Goal: Transaction & Acquisition: Purchase product/service

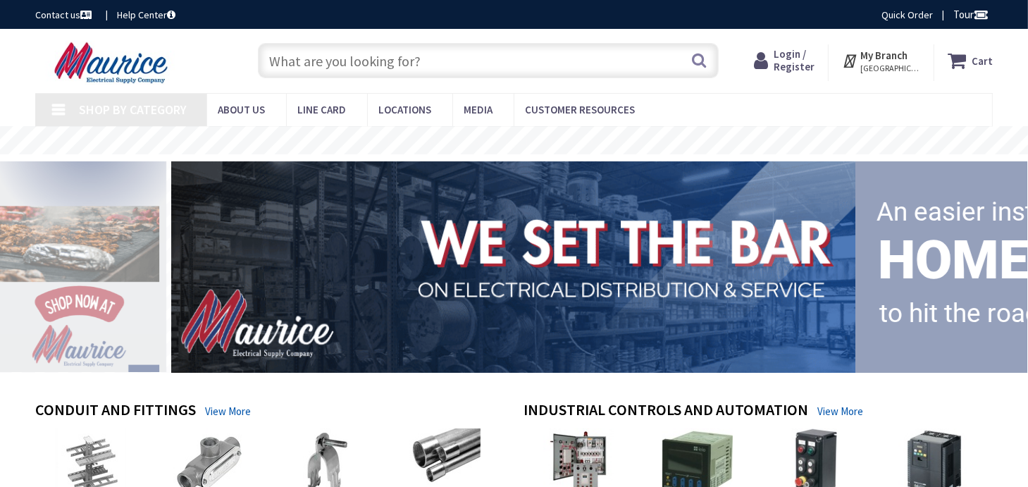
type input "Indian Grass Ct, [GEOGRAPHIC_DATA], [GEOGRAPHIC_DATA], [GEOGRAPHIC_DATA]"
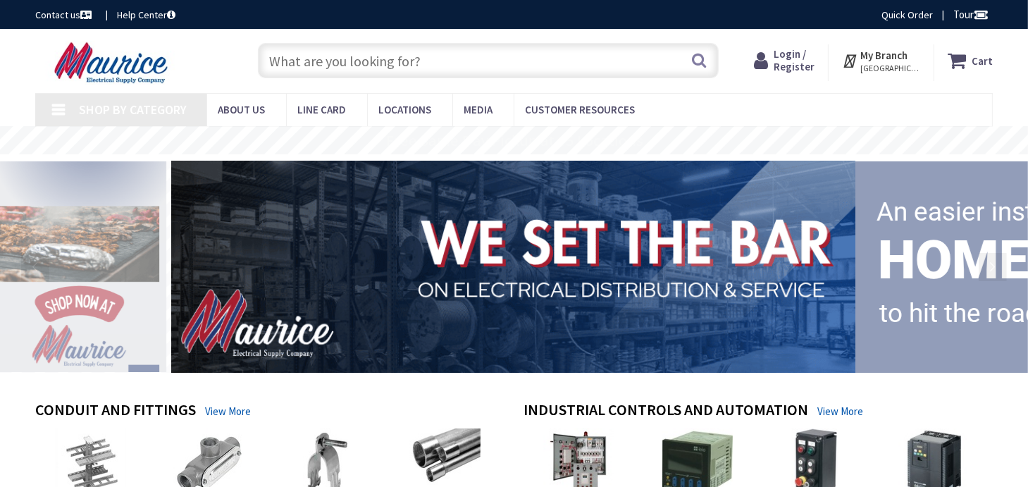
click at [469, 64] on input "text" at bounding box center [489, 60] width 462 height 35
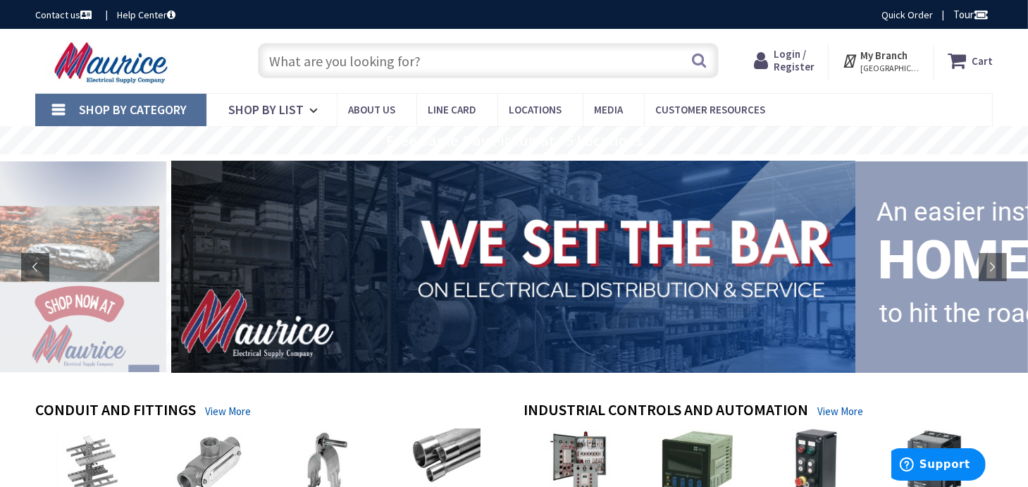
paste input "Square D QOB235"
type input "Square D QOB235"
click at [701, 63] on button "Search" at bounding box center [699, 60] width 18 height 32
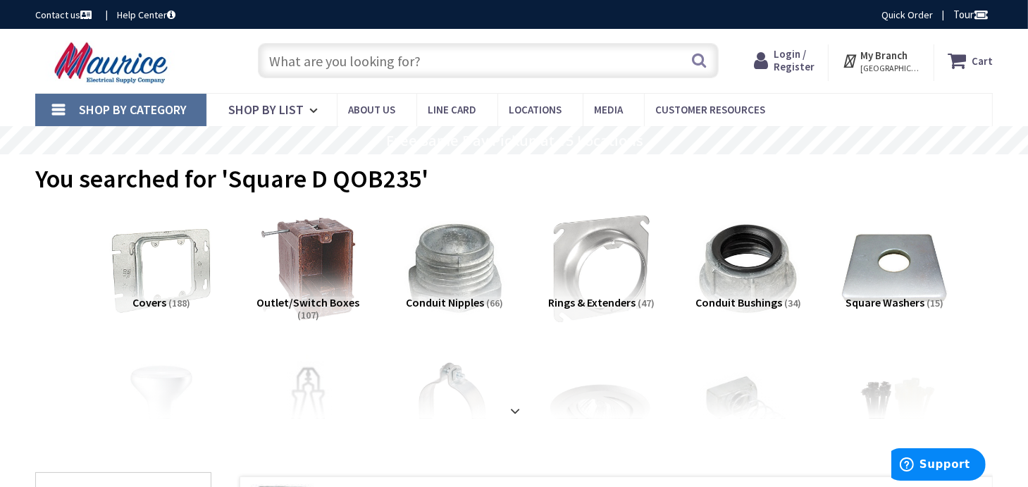
click at [378, 59] on input "text" at bounding box center [489, 60] width 462 height 35
paste input "Square D QOB235"
click at [324, 62] on input "Square D QOB235" at bounding box center [489, 60] width 462 height 35
type input "QOB235"
